Goal: Transaction & Acquisition: Book appointment/travel/reservation

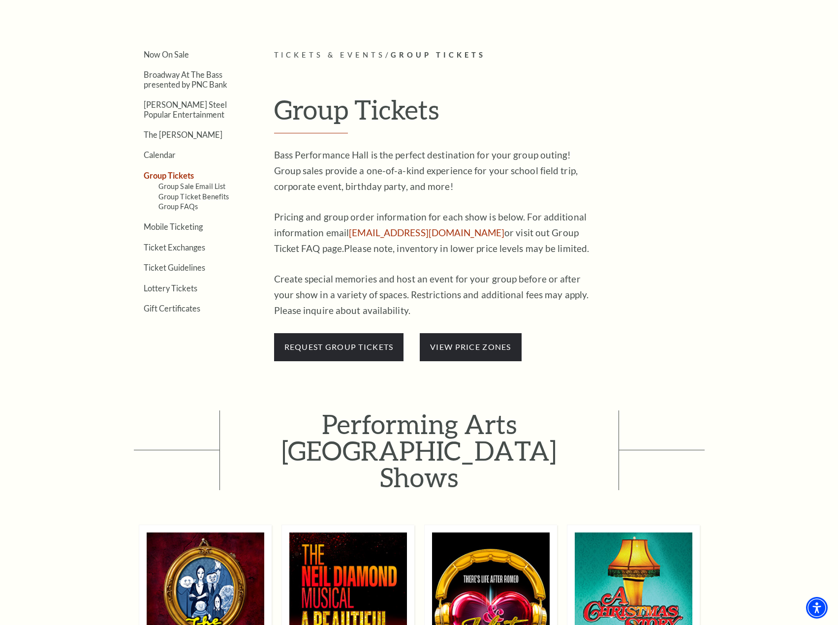
scroll to position [246, 0]
